Goal: Task Accomplishment & Management: Complete application form

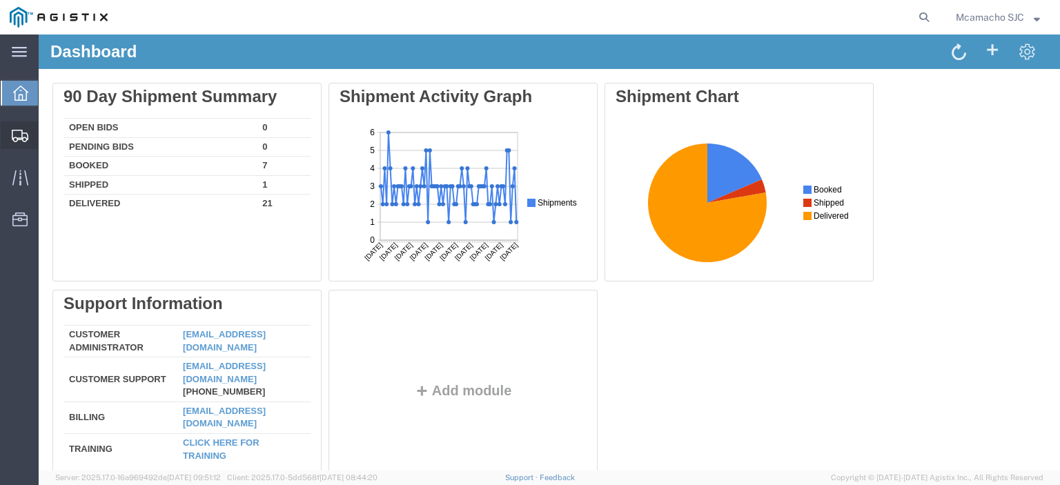
click at [44, 135] on span "Shipments" at bounding box center [43, 135] width 10 height 28
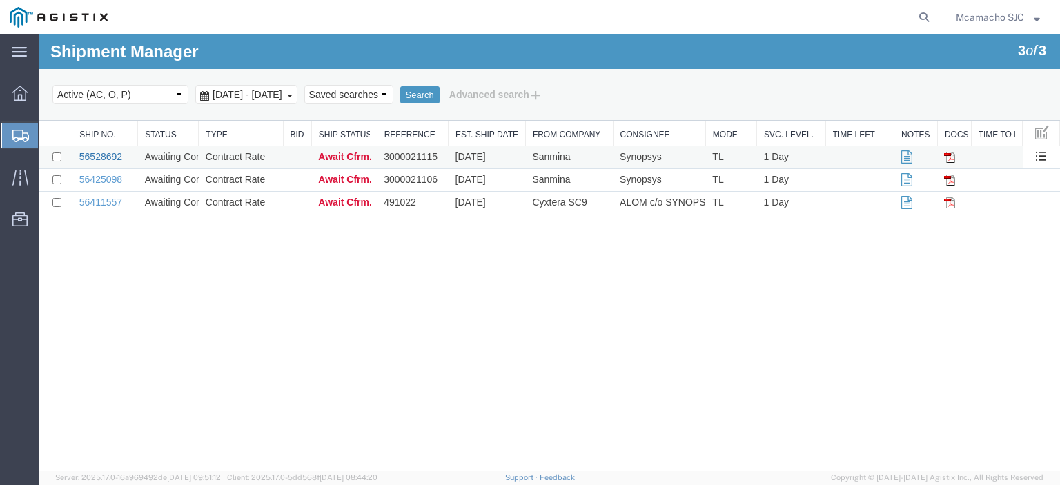
click at [116, 151] on link "56528692" at bounding box center [100, 156] width 43 height 11
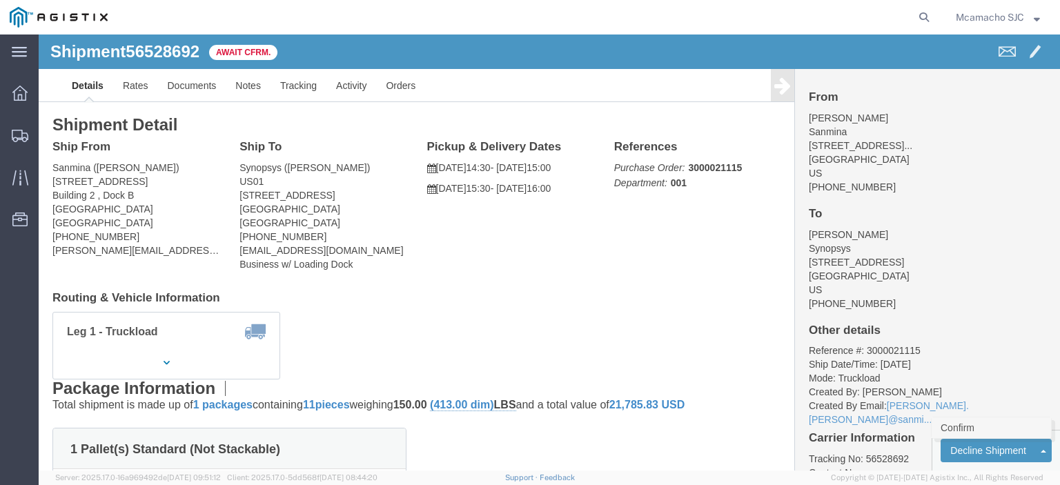
click link "Confirm"
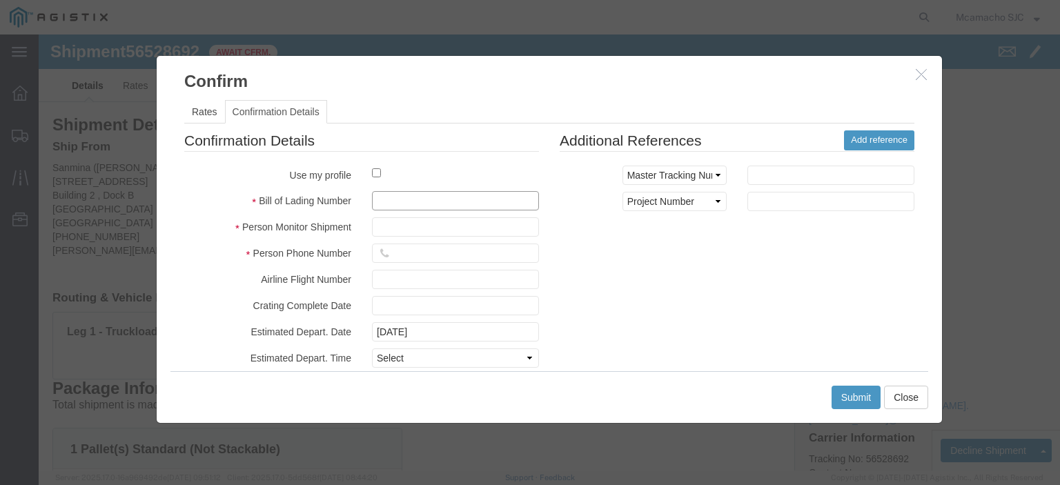
click input "text"
paste input "1000974102"
type input "1000974102"
click input "text"
type input "MARIA CAMACHO"
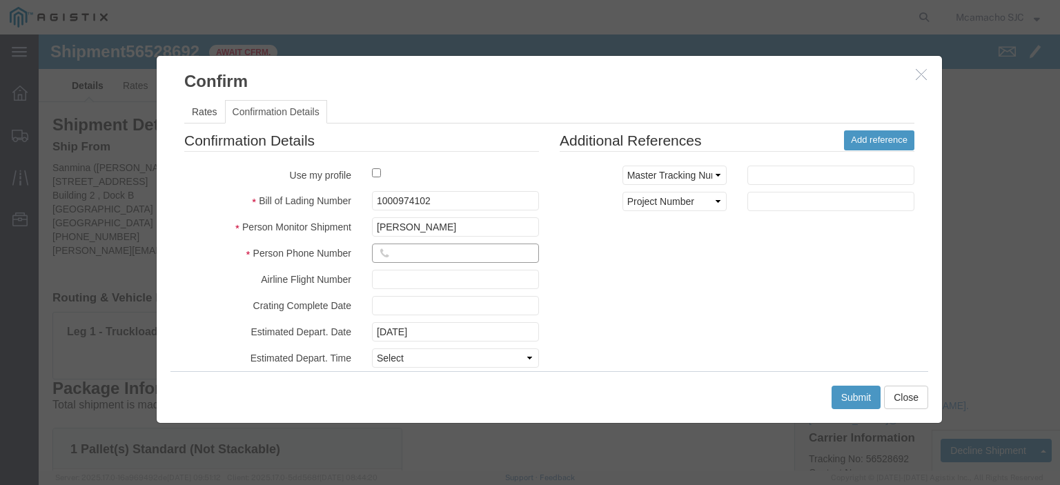
click input "text"
type input "4084571280"
click select "Select Midnight 1 am 2 am 3 am 4 am 5 am 6 am 7 am 8 am 9 am 10 am 11 am 12 Noo…"
select select "1400"
click select "Select Midnight 1 am 2 am 3 am 4 am 5 am 6 am 7 am 8 am 9 am 10 am 11 am 12 Noo…"
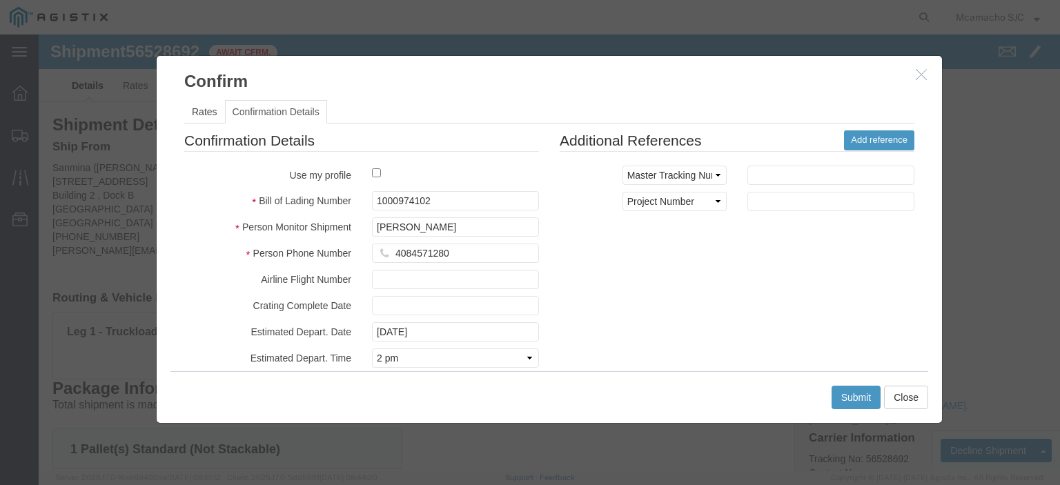
click div "Confirmation Details Use my profile Bill of Lading Number 1000974102 Person Mon…"
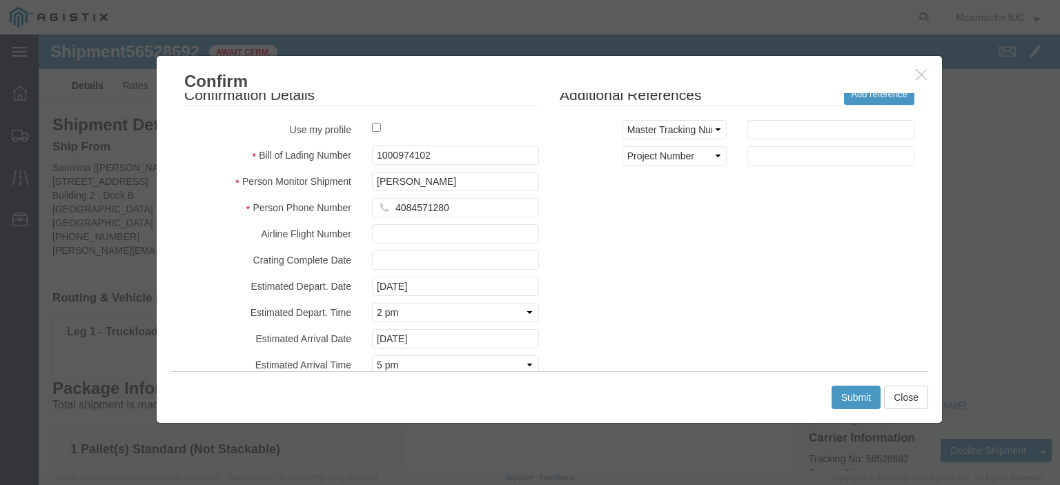
scroll to position [69, 0]
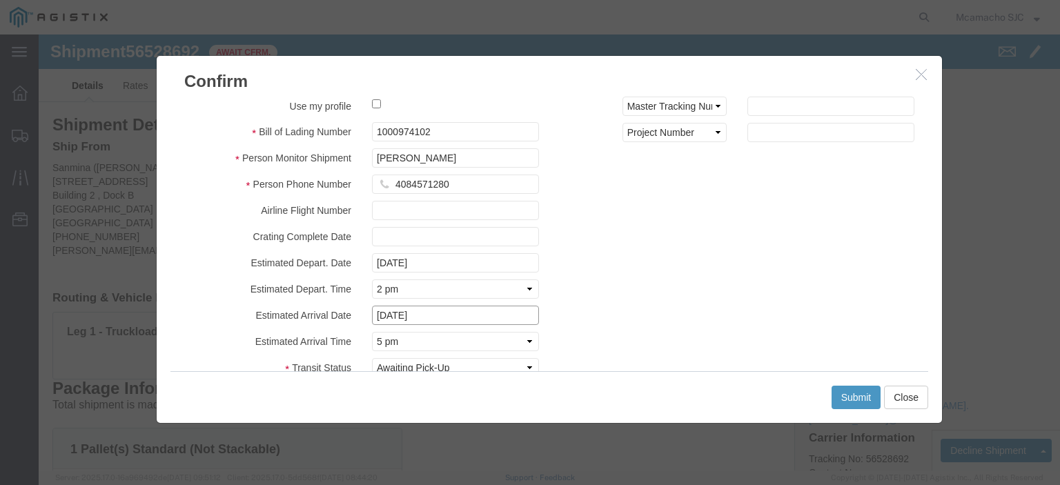
click input "08/19/2025"
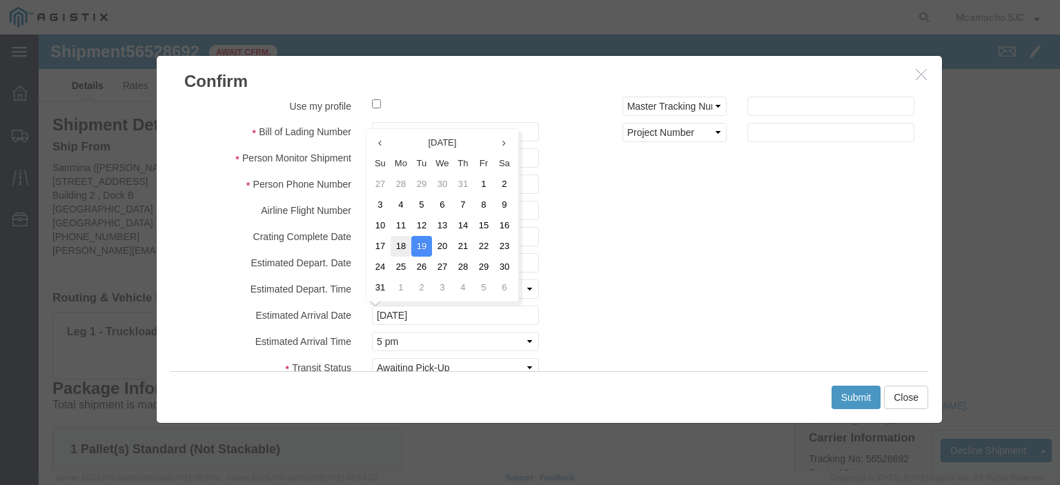
click td "18"
type input "08/18/2025"
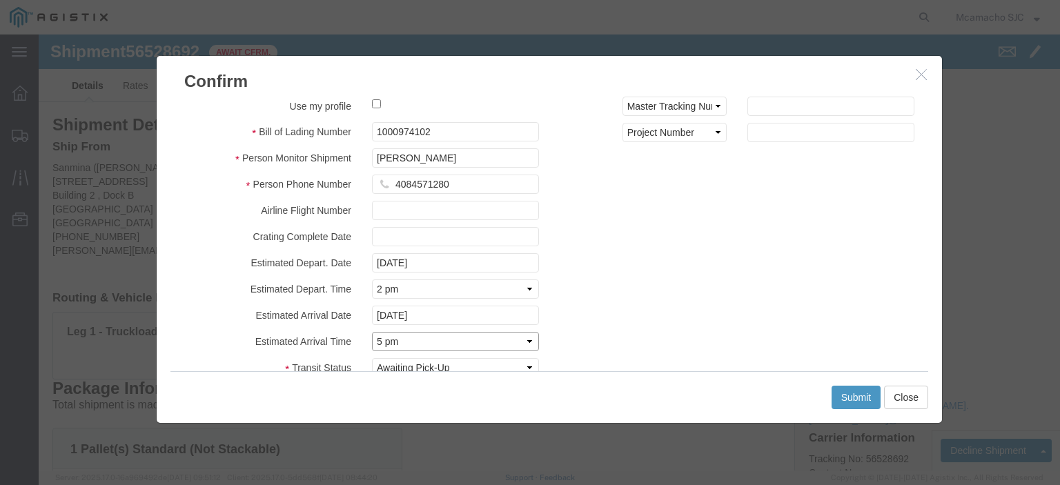
click select "Select Midnight 1 am 2 am 3 am 4 am 5 am 6 am 7 am 8 am 9 am 10 am 11 am 12 Noo…"
select select "1600"
click select "Select Midnight 1 am 2 am 3 am 4 am 5 am 6 am 7 am 8 am 9 am 10 am 11 am 12 Noo…"
click div "Confirmation Details Use my profile Bill of Lading Number 1000974102 Person Mon…"
click button "Submit"
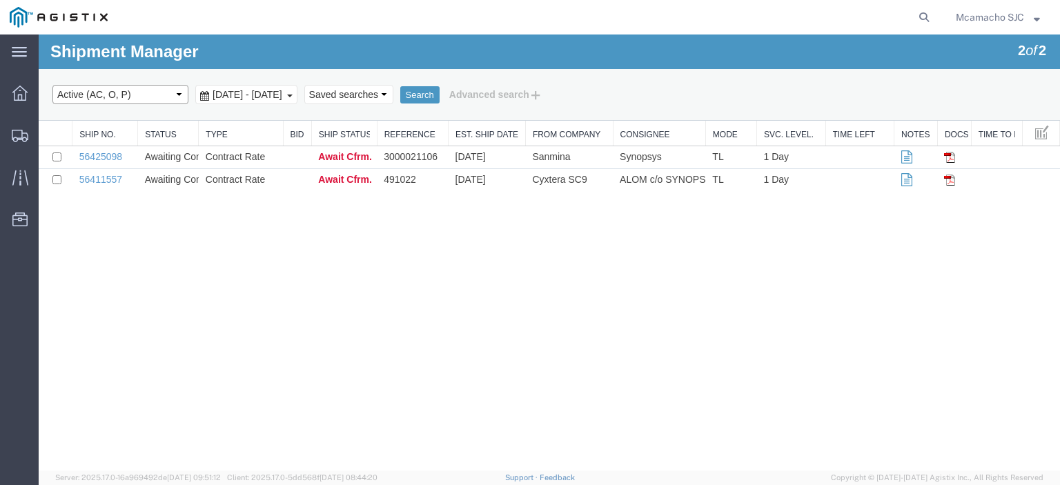
click at [133, 96] on select "Select status Active (AC, O, P) All Approved Awaiting Confirmation (AC) Booked …" at bounding box center [120, 94] width 136 height 19
select select "BOOK"
click at [52, 85] on select "Select status Active (AC, O, P) All Approved Awaiting Confirmation (AC) Booked …" at bounding box center [120, 94] width 136 height 19
click at [472, 85] on div "Select status Active (AC, O, P) All Approved Awaiting Confirmation (AC) Booked …" at bounding box center [549, 94] width 994 height 23
click at [440, 89] on button "Search" at bounding box center [419, 95] width 39 height 18
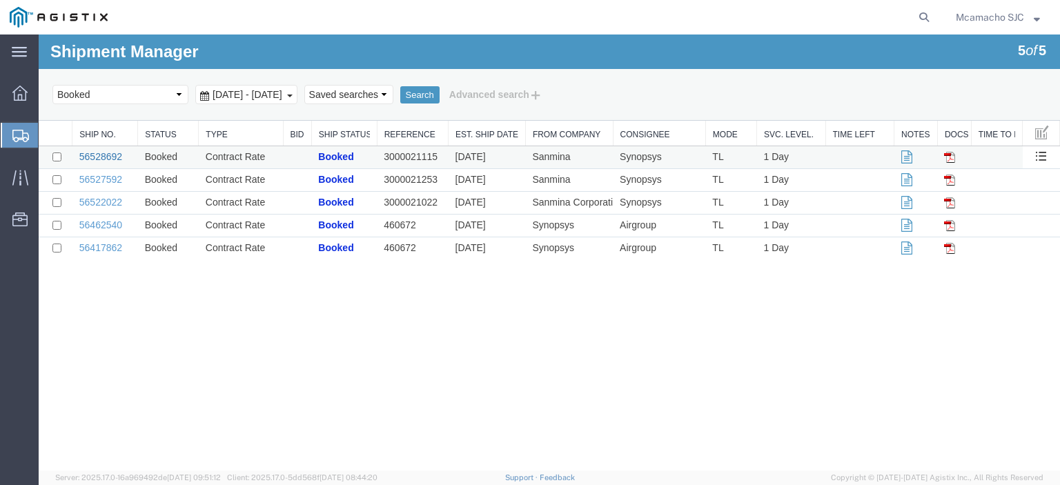
click at [104, 152] on link "56528692" at bounding box center [100, 156] width 43 height 11
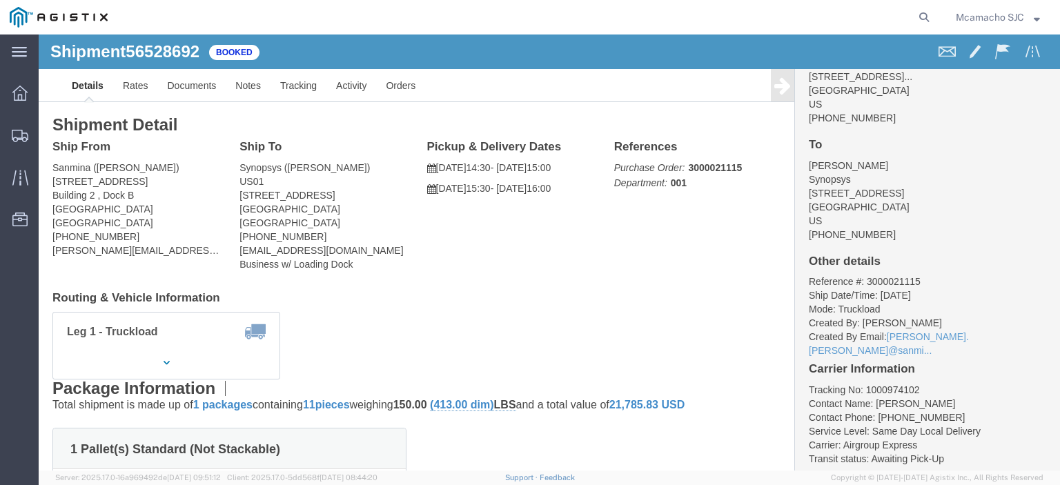
scroll to position [77, 0]
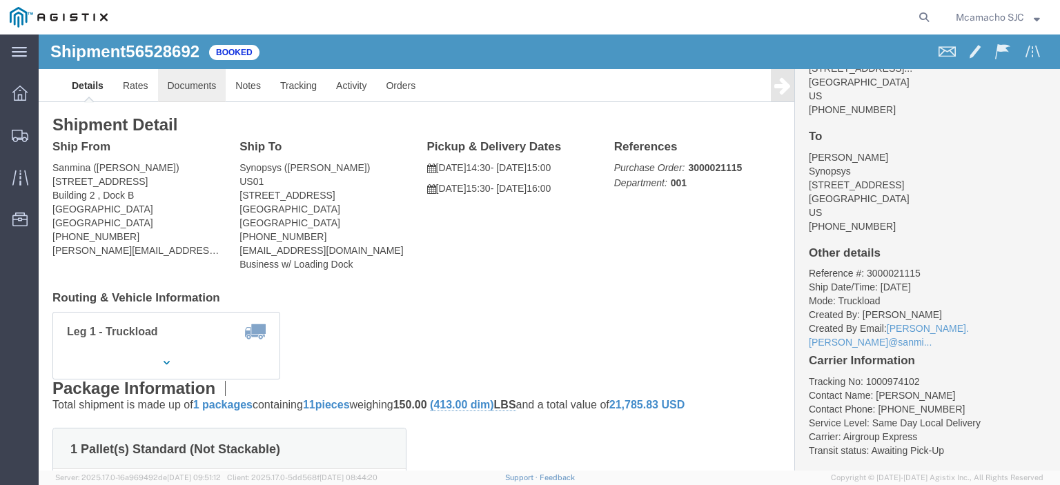
click link "Documents"
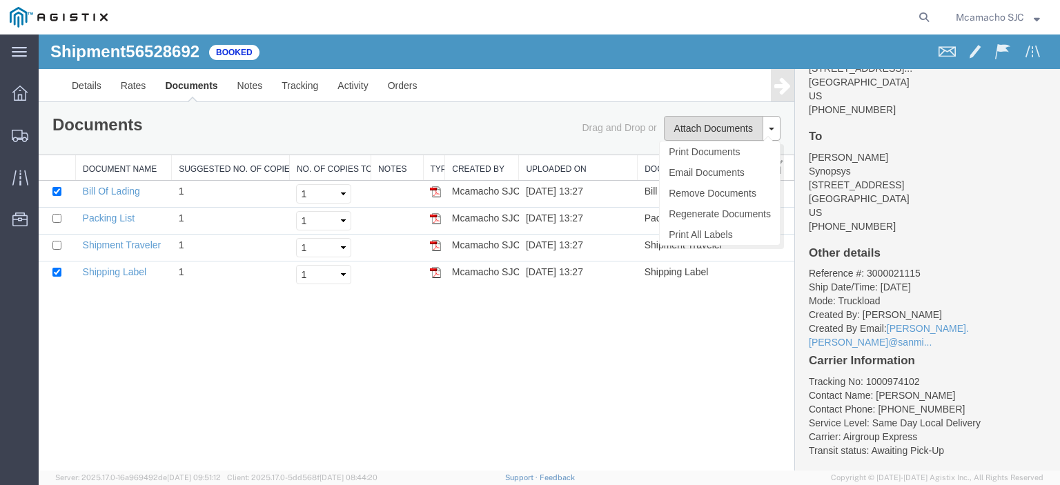
click at [710, 137] on button "Attach Documents" at bounding box center [713, 128] width 99 height 25
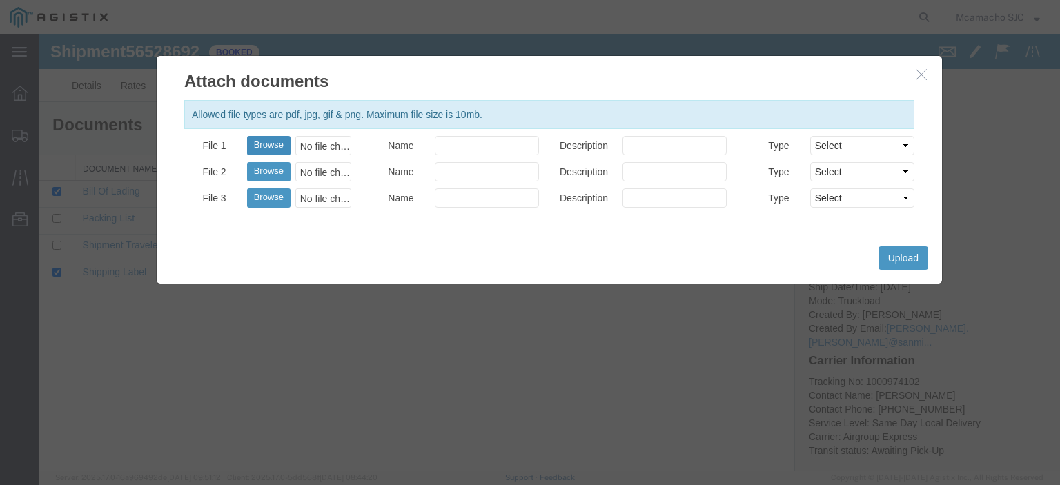
click at [273, 146] on button "Browse" at bounding box center [268, 145] width 43 height 19
type input "C:\fakepath\1000974102.pdf"
click at [450, 151] on input "Name" at bounding box center [487, 145] width 104 height 19
type input "AIRGROUP"
click at [656, 140] on input "Description" at bounding box center [674, 145] width 104 height 19
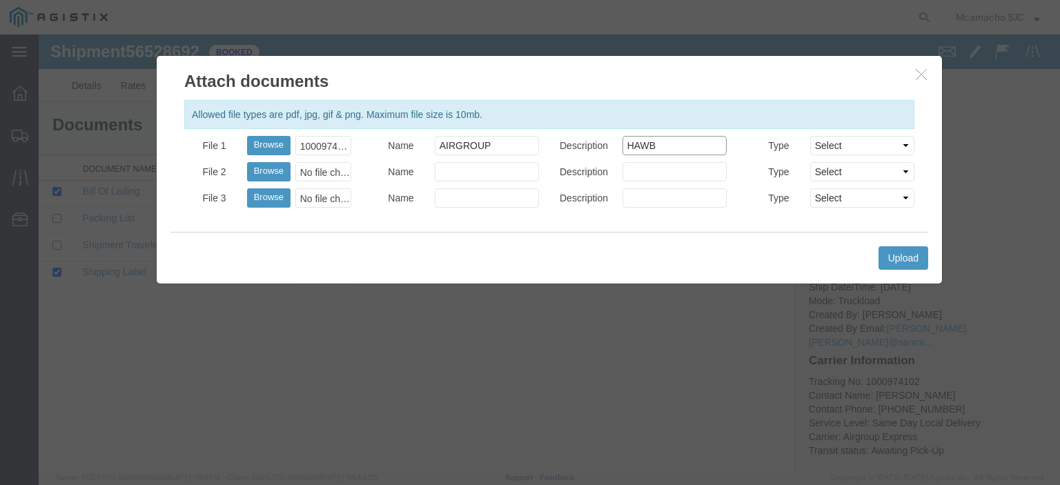
type input "HAWB"
click at [838, 148] on select "Select AWB Label Bill of Lading/Air Waybill Certificate of Origin (English) Cla…" at bounding box center [862, 145] width 104 height 19
select select "BILL_OF_LADING"
click at [810, 136] on select "Select AWB Label Bill of Lading/Air Waybill Certificate of Origin (English) Cla…" at bounding box center [862, 145] width 104 height 19
click at [903, 260] on button "Upload" at bounding box center [903, 257] width 50 height 23
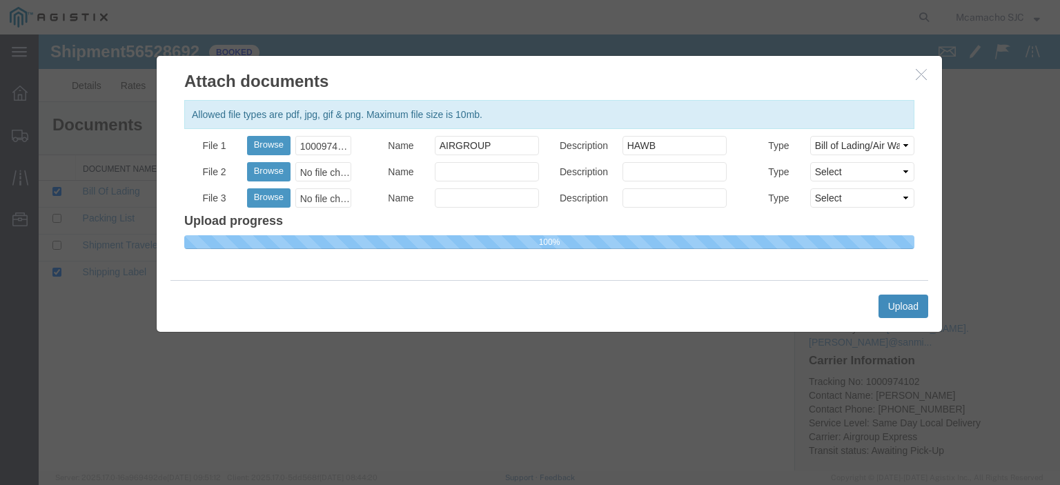
select select
